Goal: Find specific page/section: Find specific page/section

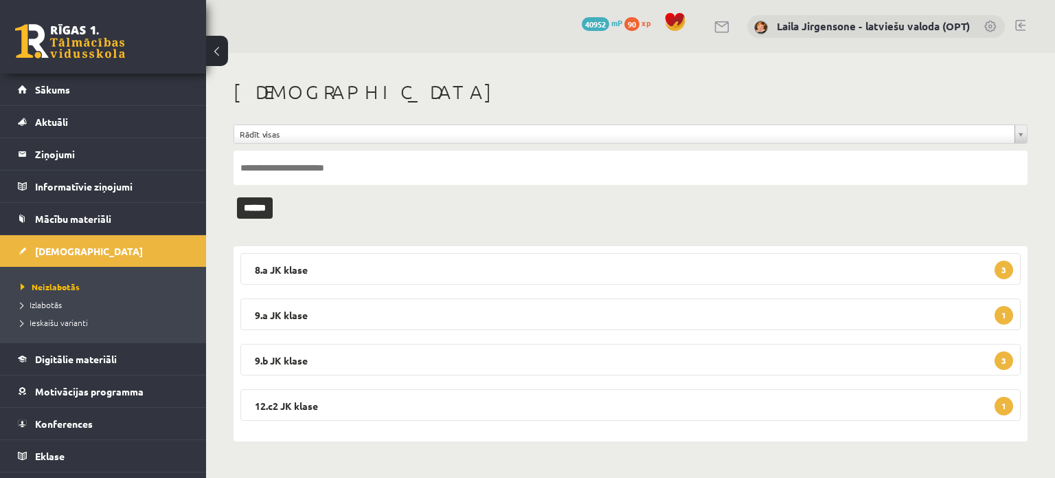
click at [211, 54] on button at bounding box center [217, 51] width 22 height 30
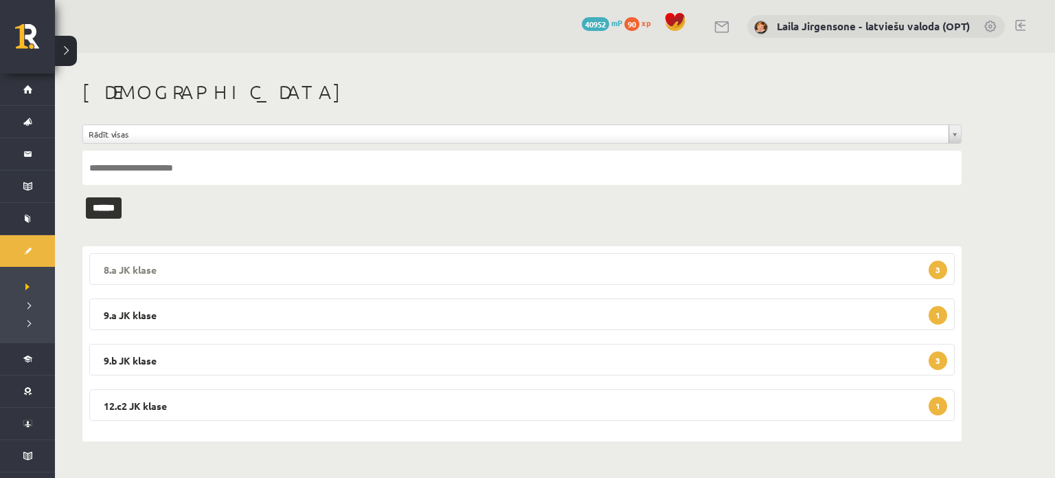
click at [449, 276] on legend "8.a JK klase 3" at bounding box center [522, 269] width 866 height 32
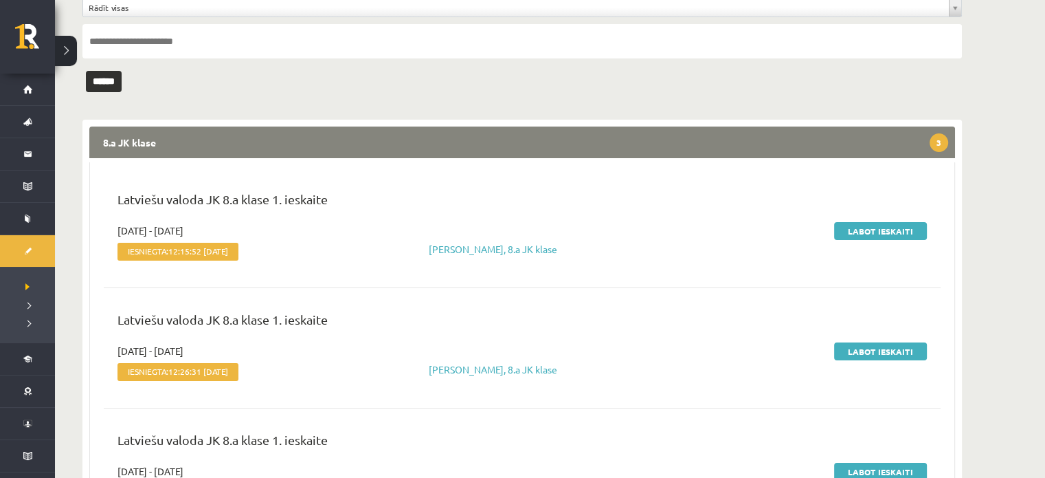
scroll to position [69, 0]
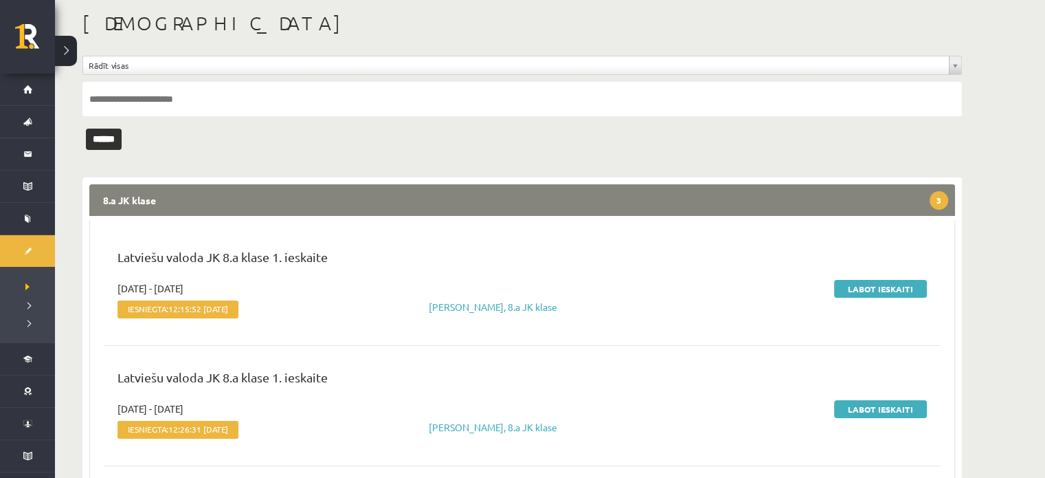
click at [440, 205] on legend "8.a JK klase 3" at bounding box center [522, 200] width 866 height 32
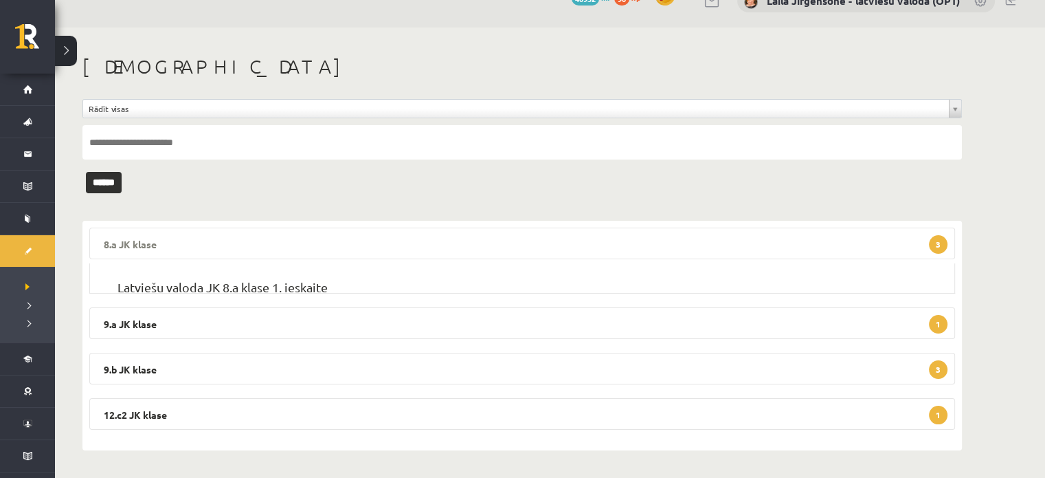
scroll to position [0, 0]
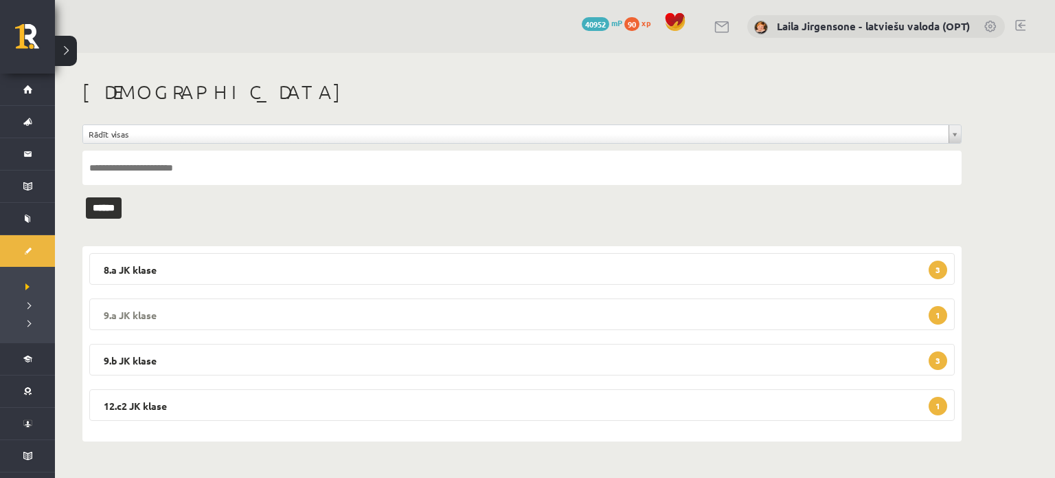
click at [440, 304] on legend "9.a JK klase 1" at bounding box center [522, 314] width 866 height 32
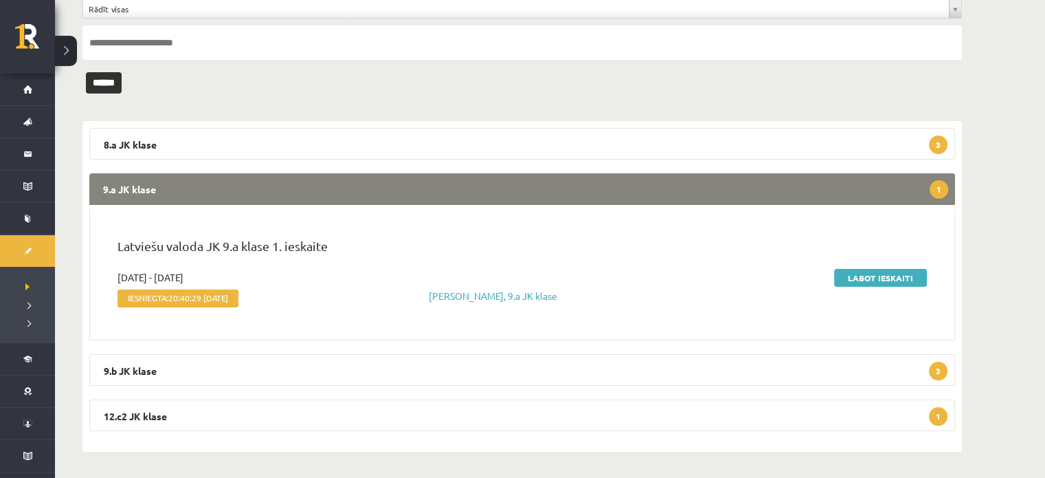
click at [425, 175] on legend "9.a JK klase 1" at bounding box center [522, 189] width 866 height 32
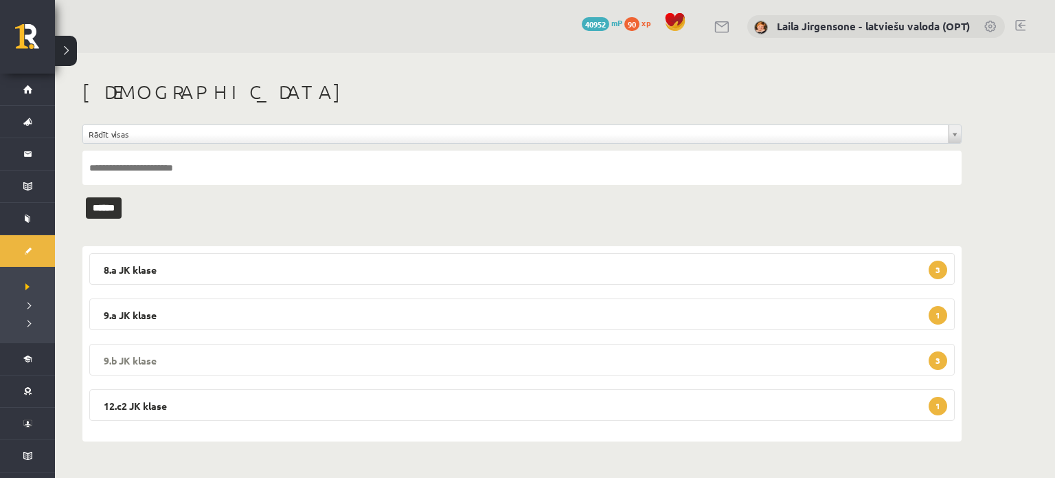
click at [386, 359] on legend "9.b JK klase 3" at bounding box center [522, 360] width 866 height 32
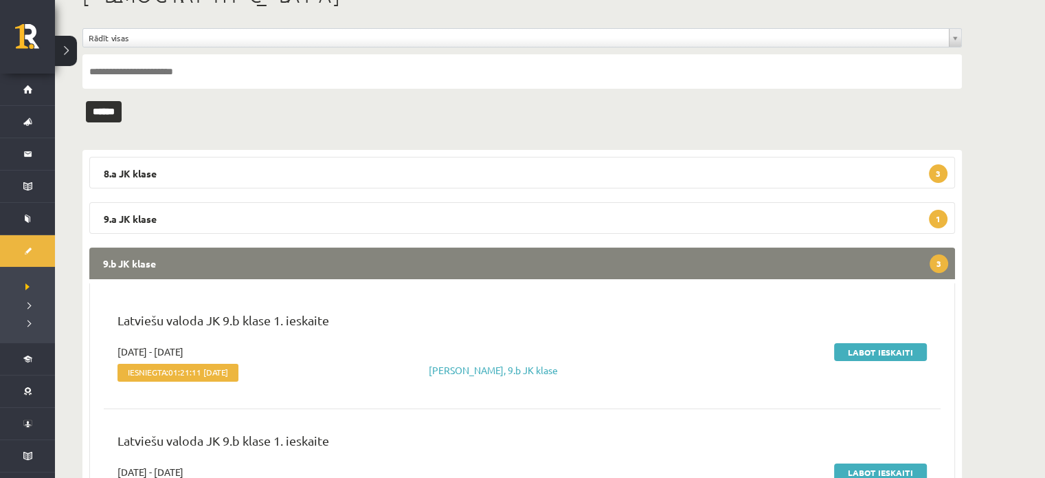
scroll to position [275, 0]
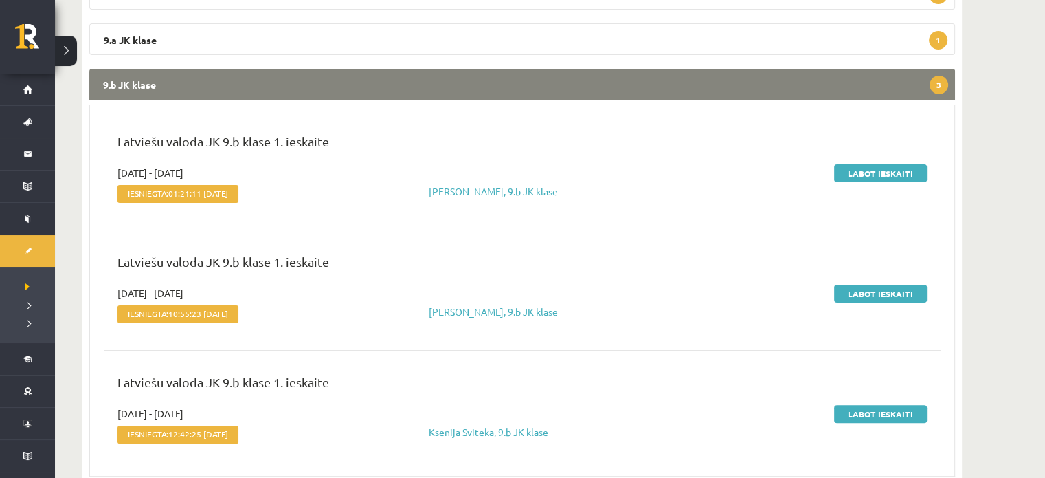
click at [352, 80] on legend "9.b JK klase 3" at bounding box center [522, 85] width 866 height 32
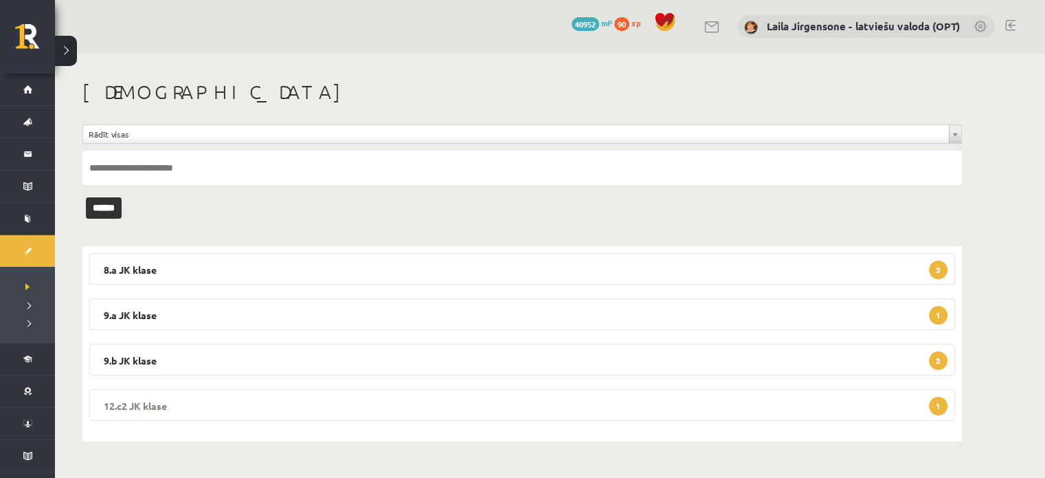
scroll to position [0, 0]
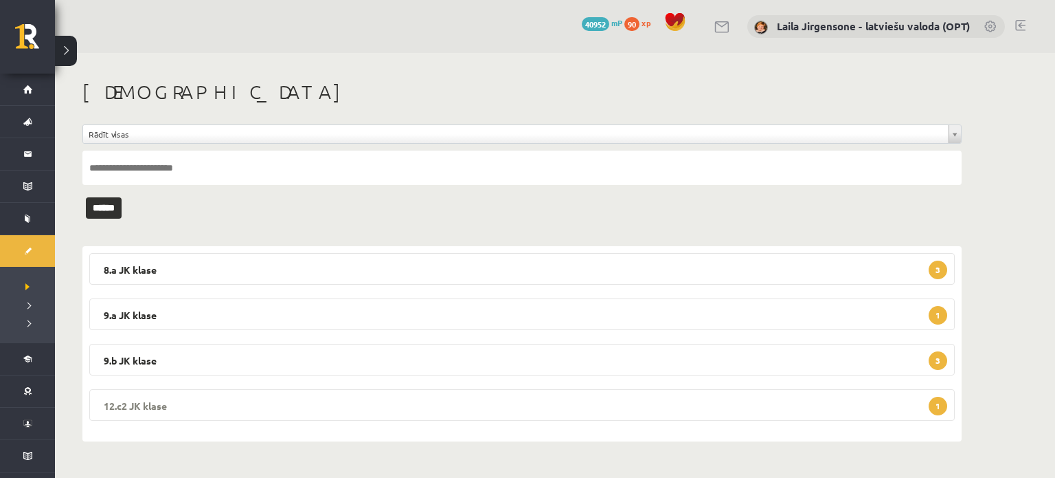
click at [300, 414] on legend "12.c2 JK klase 1" at bounding box center [522, 405] width 866 height 32
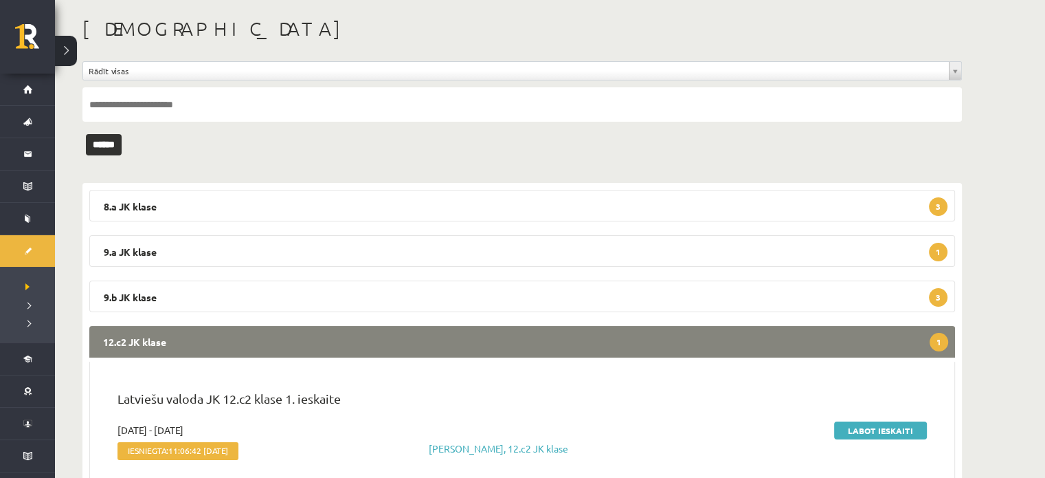
scroll to position [125, 0]
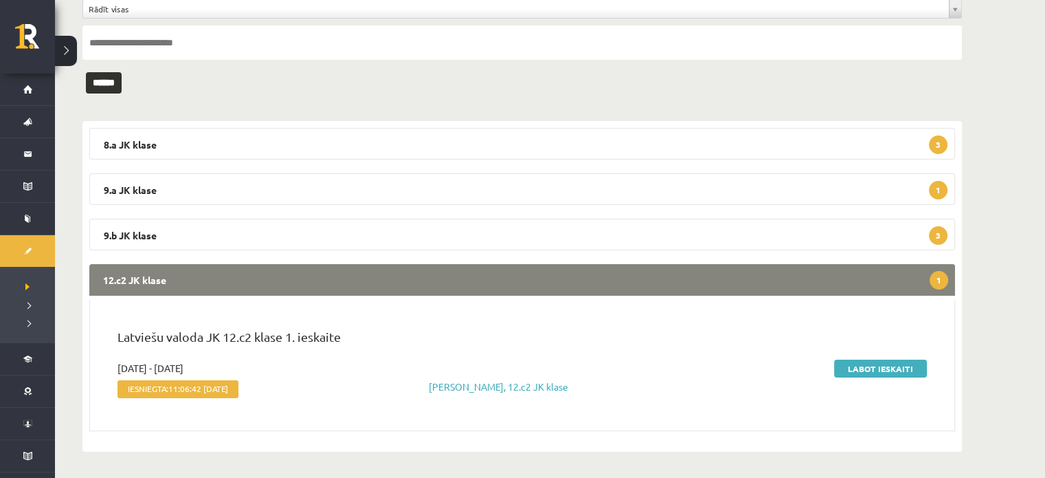
click at [313, 277] on legend "12.c2 JK klase 1" at bounding box center [522, 280] width 866 height 32
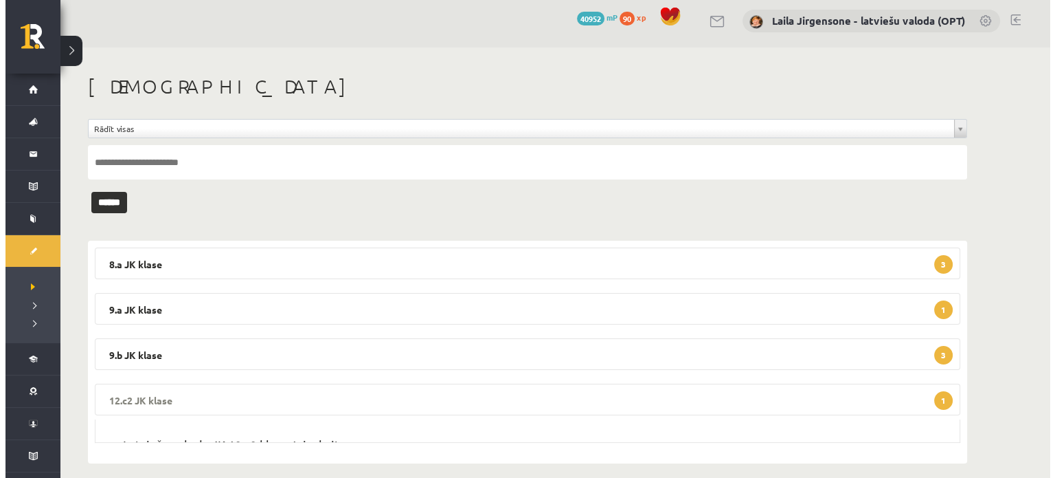
scroll to position [0, 0]
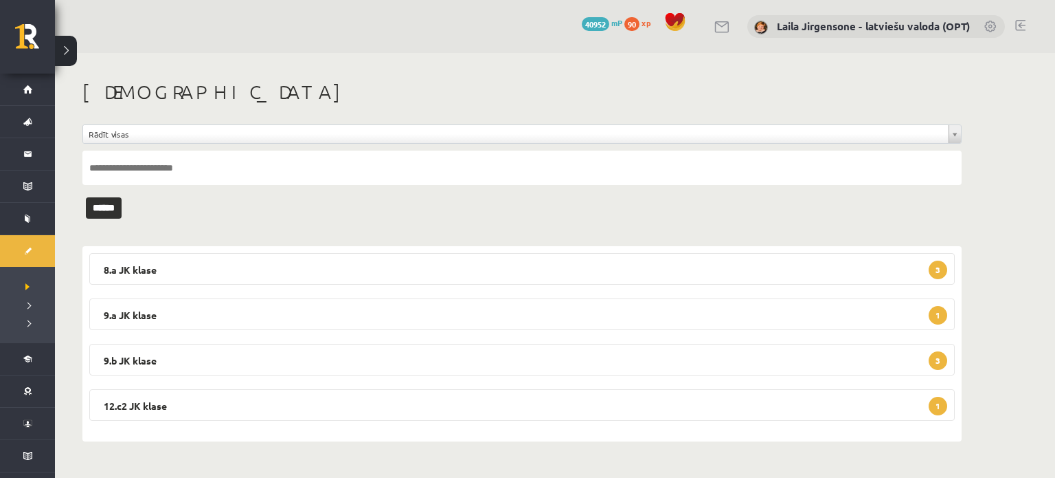
click at [1023, 25] on link at bounding box center [1021, 25] width 10 height 11
